Goal: Entertainment & Leisure: Consume media (video, audio)

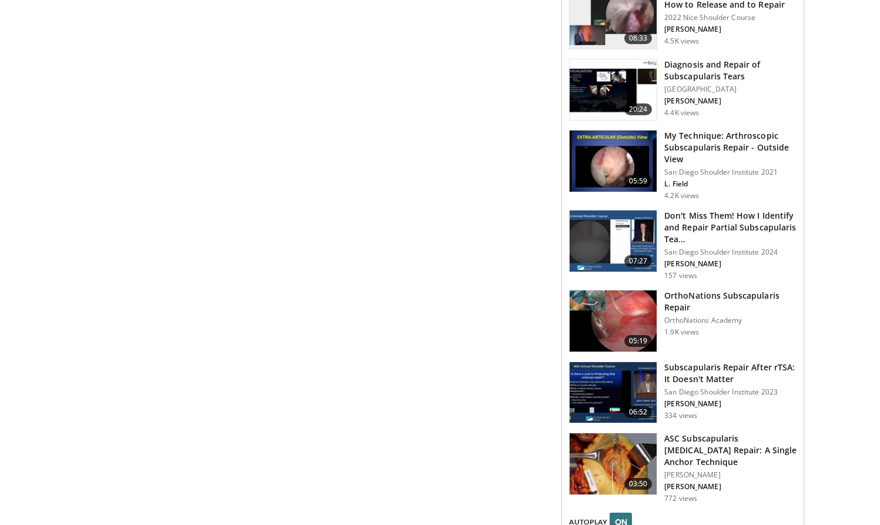
scroll to position [1223, 0]
